Goal: Transaction & Acquisition: Register for event/course

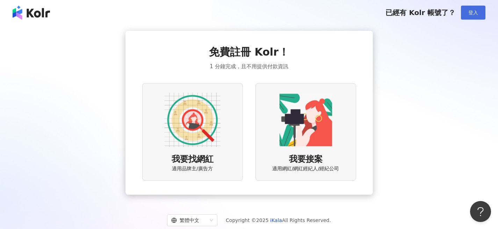
click at [480, 10] on button "登入" at bounding box center [473, 13] width 24 height 14
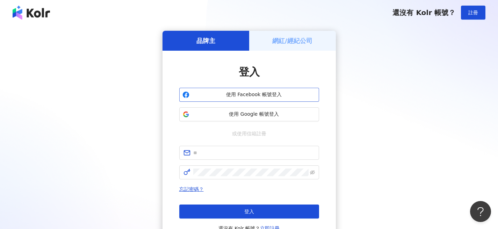
click at [303, 91] on span "使用 Facebook 帳號登入" at bounding box center [254, 94] width 124 height 7
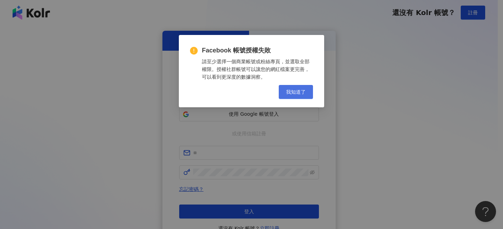
click at [302, 95] on button "我知道了" at bounding box center [296, 92] width 34 height 14
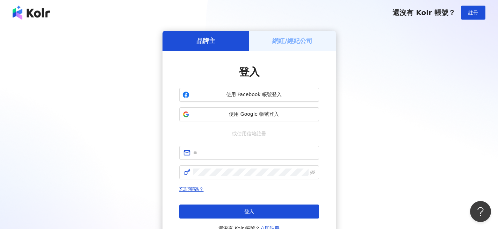
click at [346, 99] on div "品牌主 網紅/經紀公司 登入 使用 Facebook 帳號登入 使用 Google 帳號登入 或使用信箱註冊 忘記密碼？ 登入 還沒有 Kolr 帳號？ 立即…" at bounding box center [248, 139] width 481 height 216
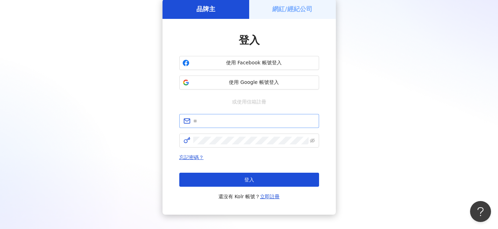
scroll to position [37, 0]
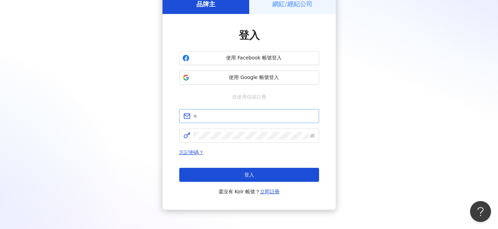
click at [255, 122] on span at bounding box center [249, 116] width 140 height 14
type input "**********"
click at [221, 142] on span at bounding box center [249, 136] width 140 height 14
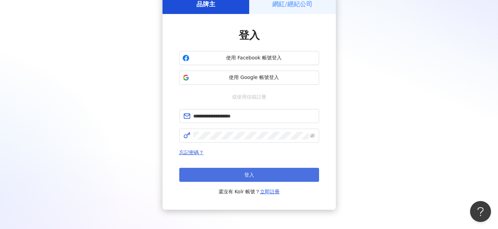
click at [227, 170] on button "登入" at bounding box center [249, 175] width 140 height 14
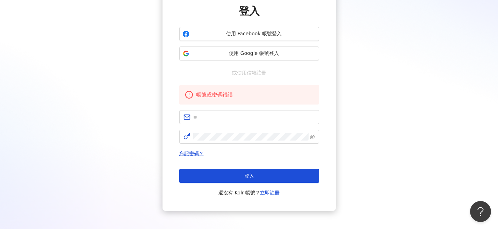
scroll to position [89, 0]
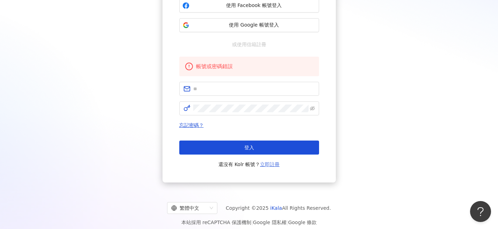
click at [274, 162] on link "立即註冊" at bounding box center [270, 164] width 20 height 6
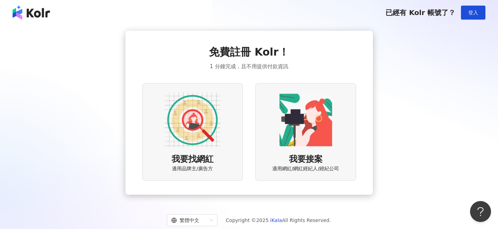
click at [228, 150] on div "我要找網紅 適用品牌主/廣告方" at bounding box center [192, 132] width 101 height 98
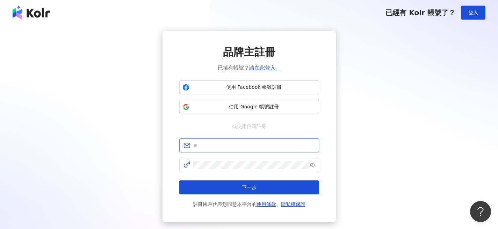
click at [250, 147] on input "text" at bounding box center [254, 146] width 122 height 8
type input "**********"
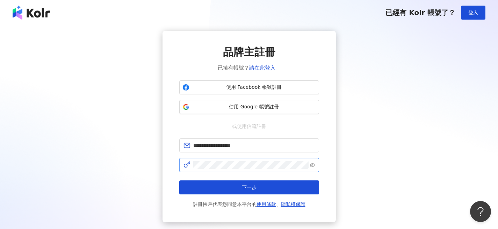
click at [316, 167] on span at bounding box center [249, 165] width 140 height 14
click at [316, 166] on span at bounding box center [249, 165] width 140 height 14
click at [314, 164] on icon "eye-invisible" at bounding box center [312, 165] width 5 height 5
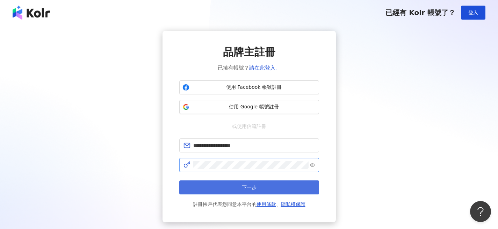
click at [266, 189] on button "下一步" at bounding box center [249, 187] width 140 height 14
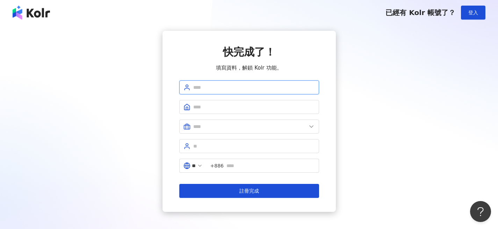
click at [234, 85] on input "text" at bounding box center [254, 88] width 122 height 8
click at [210, 100] on span at bounding box center [249, 107] width 140 height 14
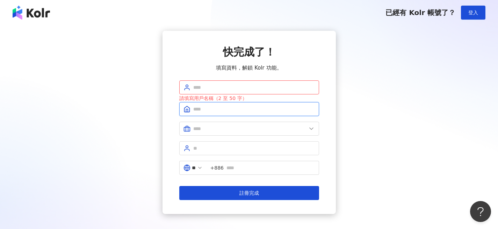
drag, startPoint x: 209, startPoint y: 106, endPoint x: 210, endPoint y: 102, distance: 3.9
click at [209, 106] on input "text" at bounding box center [254, 109] width 122 height 8
click at [214, 86] on input "text" at bounding box center [254, 88] width 122 height 8
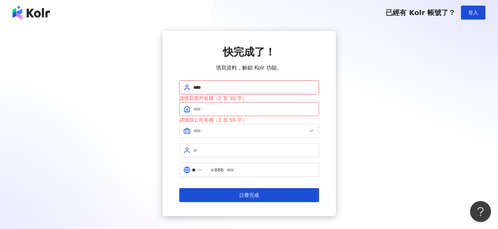
type input "****"
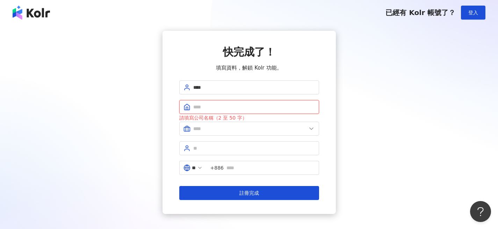
click at [262, 107] on input "text" at bounding box center [254, 107] width 122 height 8
type input "*"
type input "**********"
click at [259, 124] on span at bounding box center [249, 129] width 140 height 14
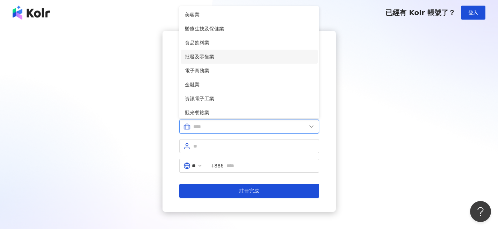
scroll to position [143, 0]
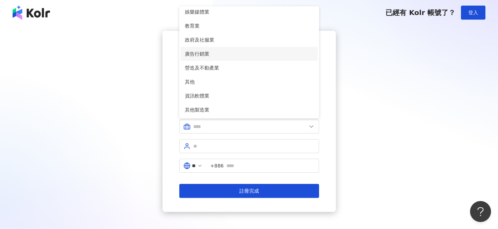
click at [247, 49] on li "廣告行銷業" at bounding box center [249, 54] width 137 height 14
type input "*****"
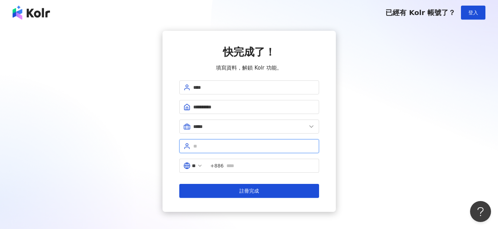
click at [240, 147] on input "text" at bounding box center [254, 146] width 122 height 8
type input "*"
type input "**"
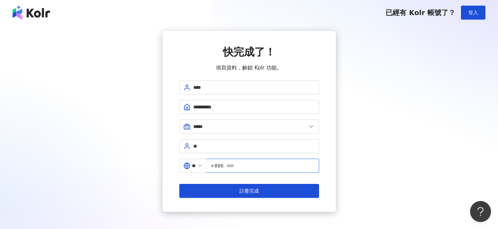
click at [242, 165] on input "text" at bounding box center [270, 166] width 88 height 8
type input "**********"
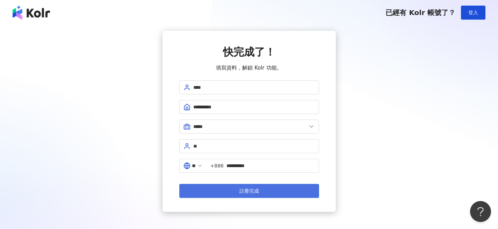
click at [268, 193] on button "註冊完成" at bounding box center [249, 191] width 140 height 14
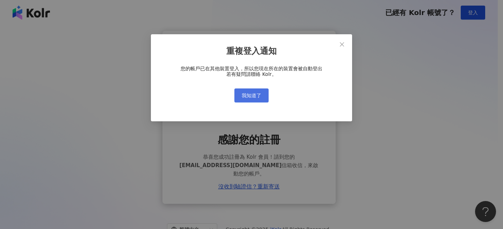
click at [245, 91] on button "我知道了" at bounding box center [252, 95] width 34 height 14
